Goal: Information Seeking & Learning: Learn about a topic

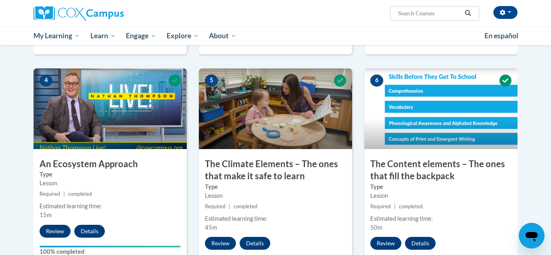
scroll to position [406, 0]
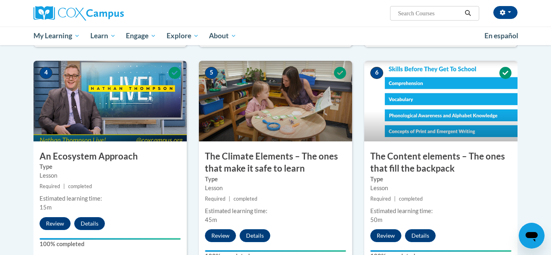
click at [77, 218] on div "Review Details Feedback" at bounding box center [74, 224] width 82 height 13
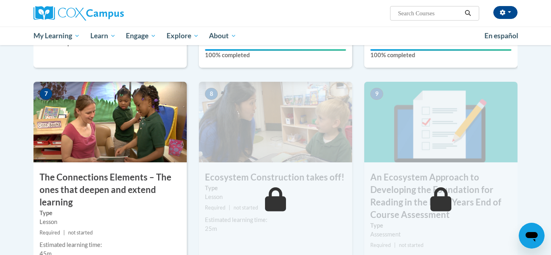
scroll to position [611, 0]
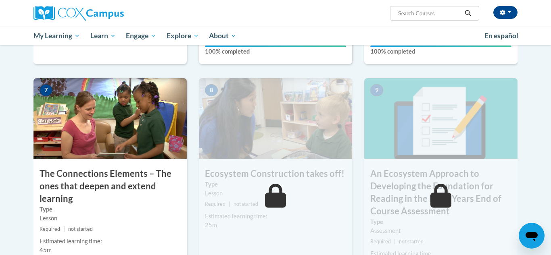
click at [78, 129] on img at bounding box center [109, 118] width 153 height 81
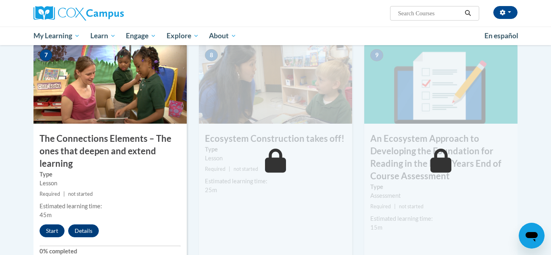
scroll to position [649, 0]
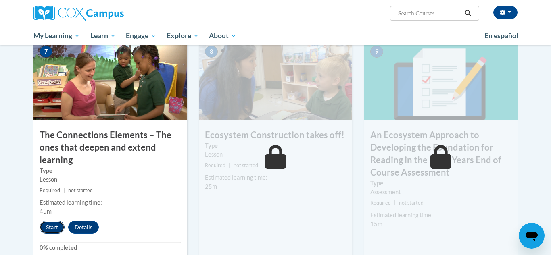
click at [50, 224] on button "Start" at bounding box center [52, 227] width 25 height 13
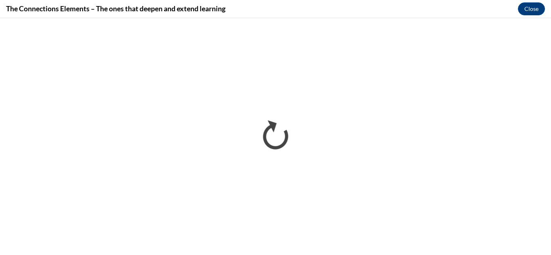
scroll to position [0, 0]
